Goal: Entertainment & Leisure: Consume media (video, audio)

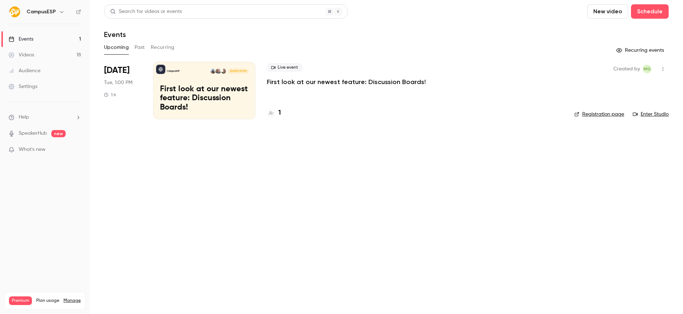
click at [142, 49] on button "Past" at bounding box center [140, 47] width 10 height 11
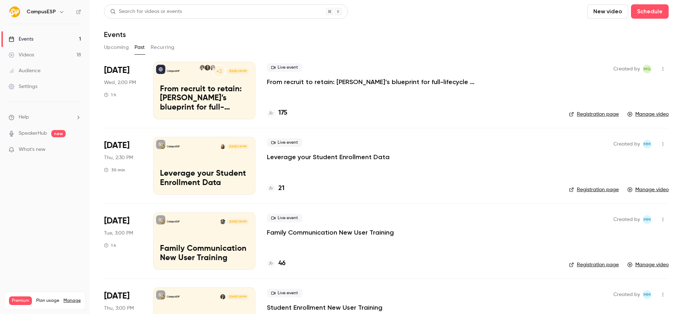
click at [388, 84] on p "From recruit to retain: [PERSON_NAME]’s blueprint for full-lifecycle family eng…" at bounding box center [374, 82] width 215 height 9
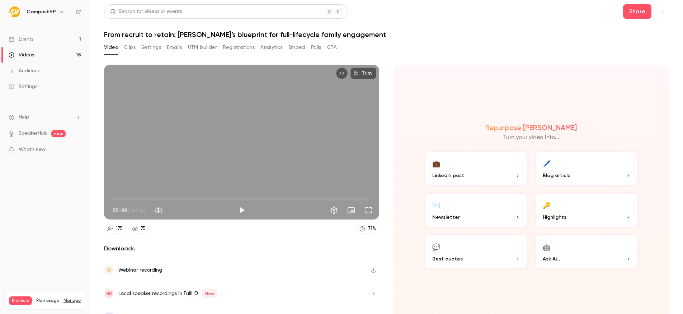
click at [214, 34] on h1 "From recruit to retain: [PERSON_NAME]’s blueprint for full-lifecycle family eng…" at bounding box center [386, 34] width 565 height 9
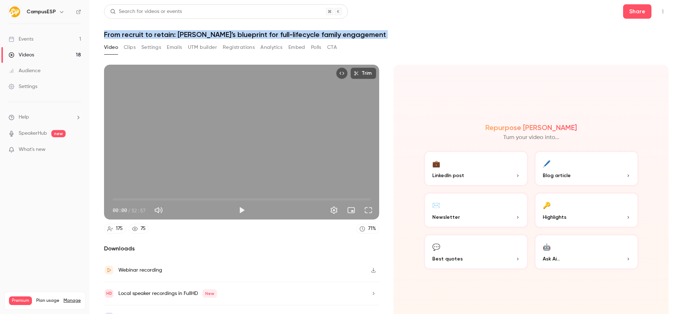
click at [214, 34] on h1 "From recruit to retain: [PERSON_NAME]’s blueprint for full-lifecycle family eng…" at bounding box center [386, 34] width 565 height 9
copy div "From recruit to retain: [PERSON_NAME]’s blueprint for full-lifecycle family eng…"
click at [125, 46] on button "Clips" at bounding box center [130, 47] width 12 height 11
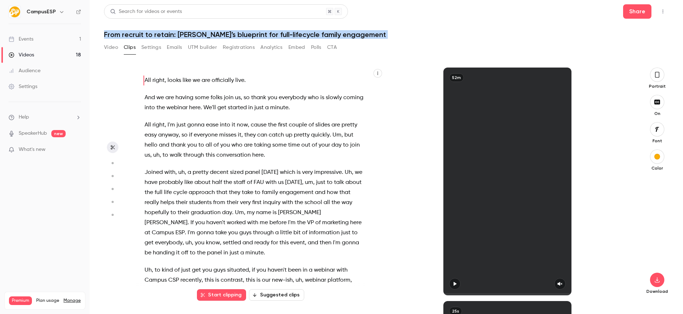
click at [377, 38] on h1 "From recruit to retain: [PERSON_NAME]’s blueprint for full-lifecycle family eng…" at bounding box center [386, 34] width 565 height 9
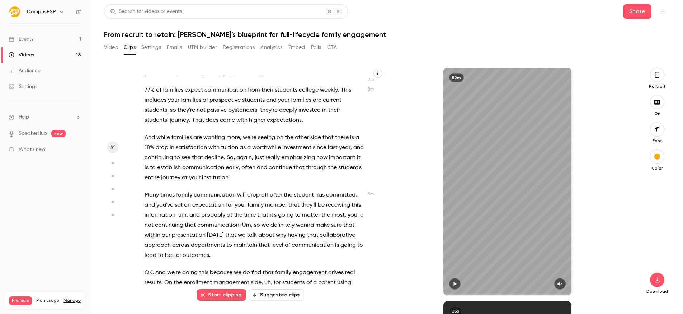
scroll to position [5400, 0]
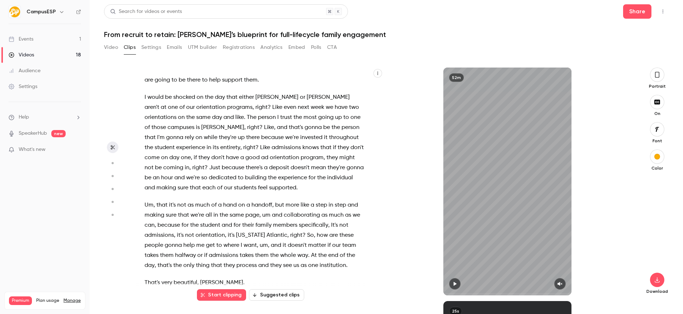
drag, startPoint x: 241, startPoint y: 178, endPoint x: 224, endPoint y: 181, distance: 18.2
click at [241, 200] on p "Um , that it's not as much of a hand on a handoff , but more like a step in ste…" at bounding box center [254, 235] width 219 height 70
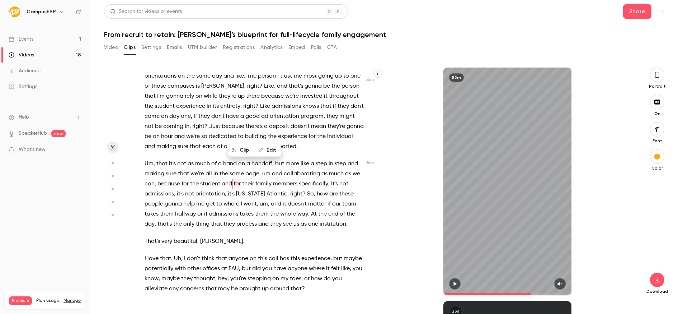
scroll to position [5409, 0]
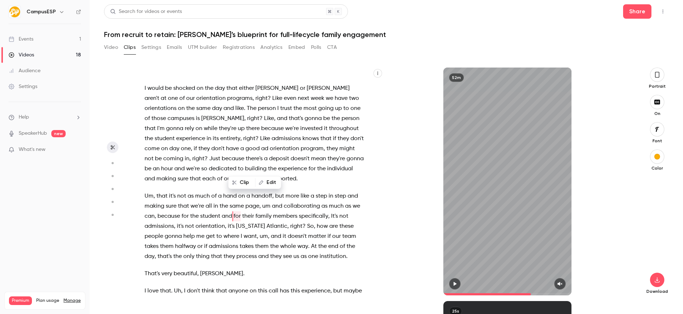
click at [237, 211] on span "for" at bounding box center [237, 216] width 7 height 10
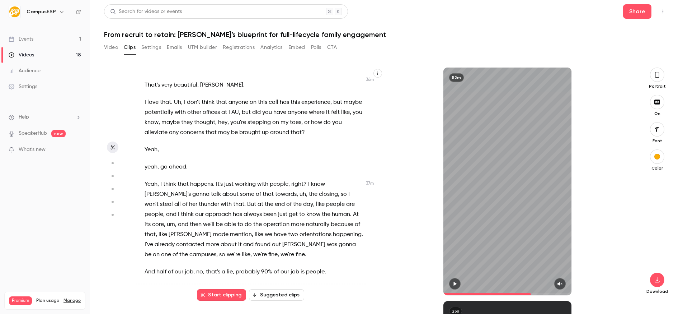
scroll to position [5615, 0]
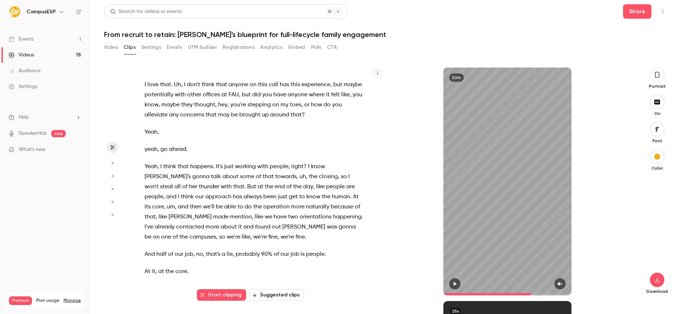
click at [256, 172] on span "of" at bounding box center [258, 177] width 5 height 10
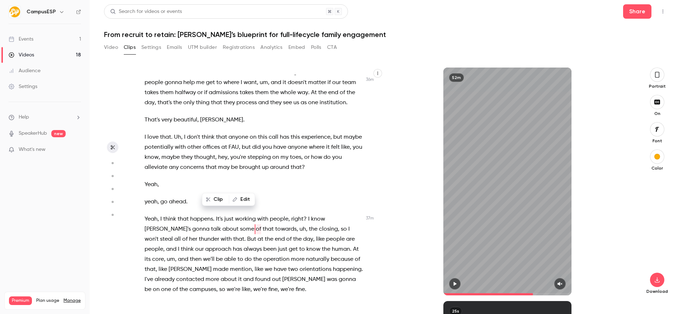
scroll to position [5557, 0]
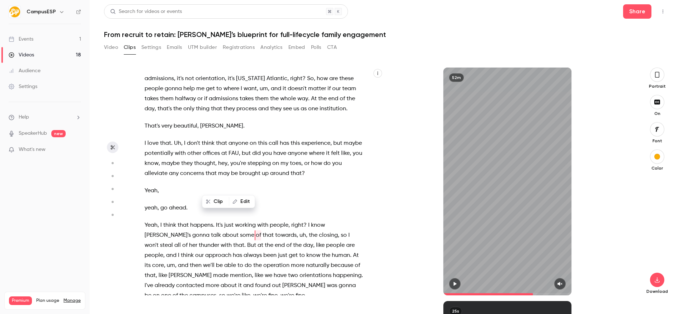
click at [187, 148] on span "other" at bounding box center [194, 153] width 14 height 10
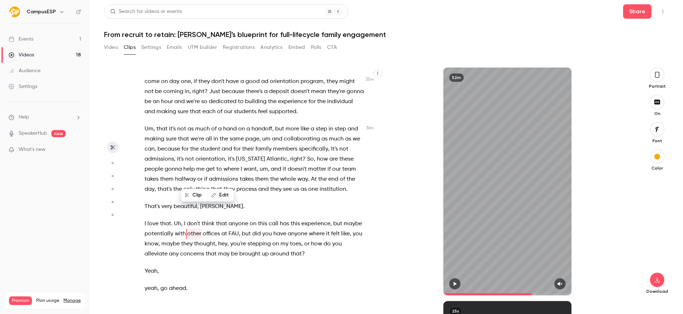
scroll to position [5475, 0]
click at [158, 125] on span "that" at bounding box center [161, 130] width 11 height 10
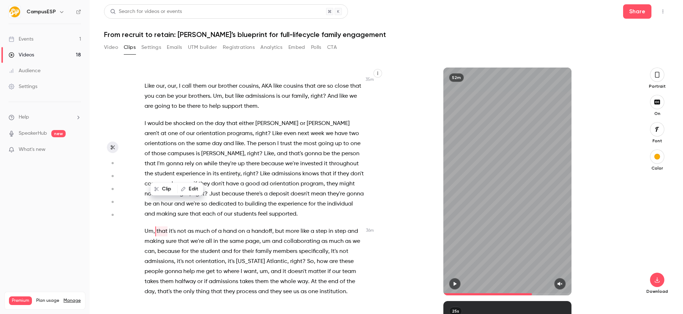
scroll to position [5370, 0]
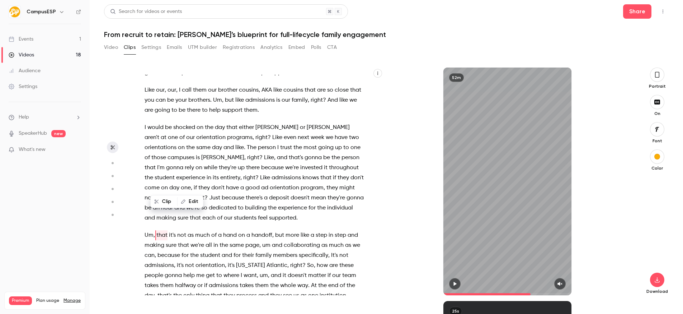
click at [188, 230] on span "as" at bounding box center [191, 235] width 6 height 10
click at [161, 230] on span "that" at bounding box center [161, 235] width 11 height 10
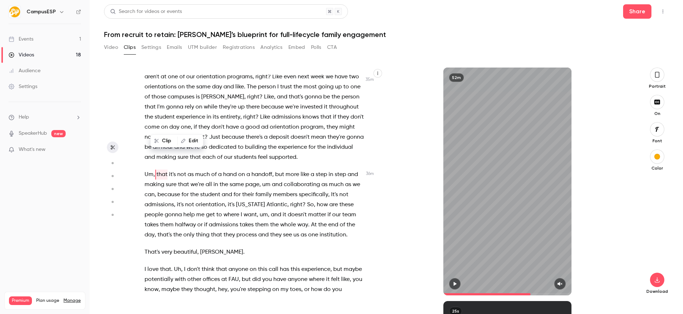
scroll to position [5430, 0]
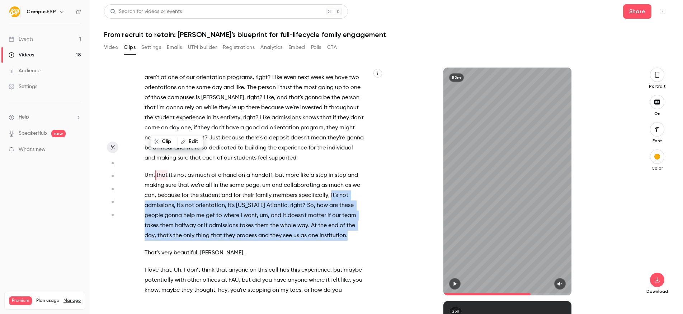
drag, startPoint x: 330, startPoint y: 145, endPoint x: 359, endPoint y: 188, distance: 51.3
click at [359, 188] on p "Um , that it's not as much of a hand on a handoff , but more like a step in ste…" at bounding box center [254, 205] width 219 height 70
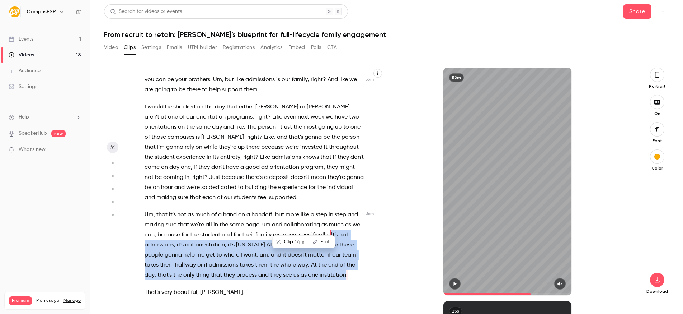
scroll to position [5390, 0]
click at [290, 239] on button "Clip 14 s" at bounding box center [291, 241] width 36 height 11
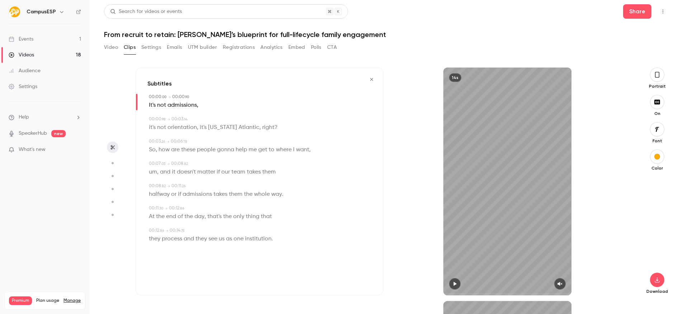
scroll to position [0, 0]
click at [454, 284] on icon "button" at bounding box center [455, 284] width 3 height 4
click at [557, 282] on button "button" at bounding box center [559, 283] width 11 height 11
click at [456, 285] on icon "button" at bounding box center [455, 284] width 3 height 4
type input "***"
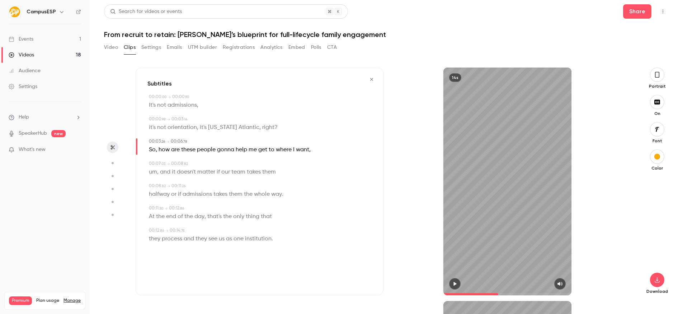
click at [109, 45] on button "Video" at bounding box center [111, 47] width 14 height 11
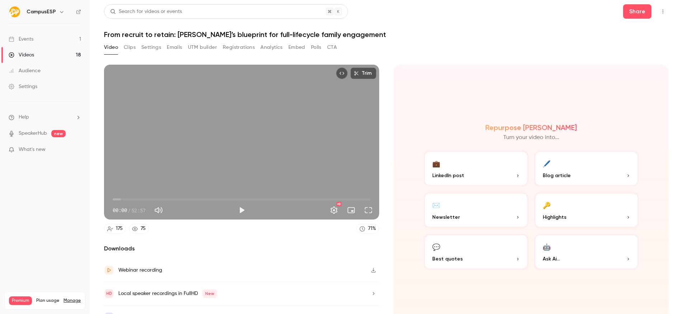
click at [233, 209] on div "00:00 / 52:57" at bounding box center [174, 209] width 122 height 11
click at [242, 211] on button "Play" at bounding box center [242, 210] width 14 height 14
click at [247, 212] on button "Pause" at bounding box center [242, 210] width 14 height 14
type input "***"
click at [138, 47] on div "Video Clips Settings Emails UTM builder Registrations Analytics Embed Polls CTA" at bounding box center [220, 47] width 233 height 11
